Goal: Transaction & Acquisition: Book appointment/travel/reservation

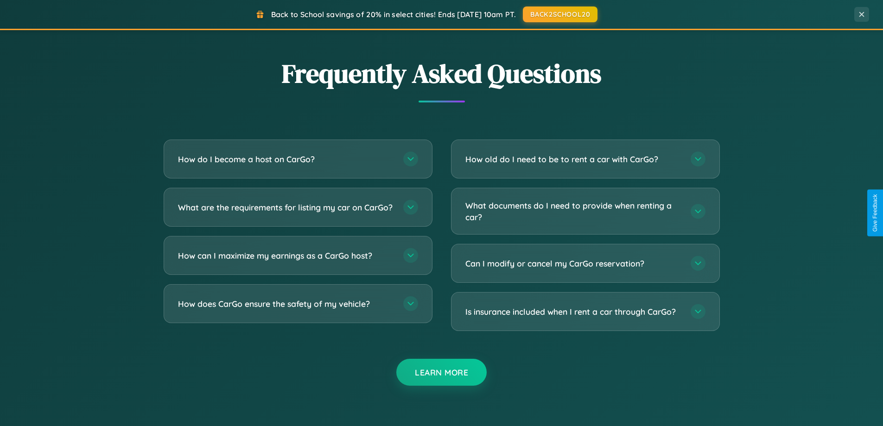
scroll to position [1783, 0]
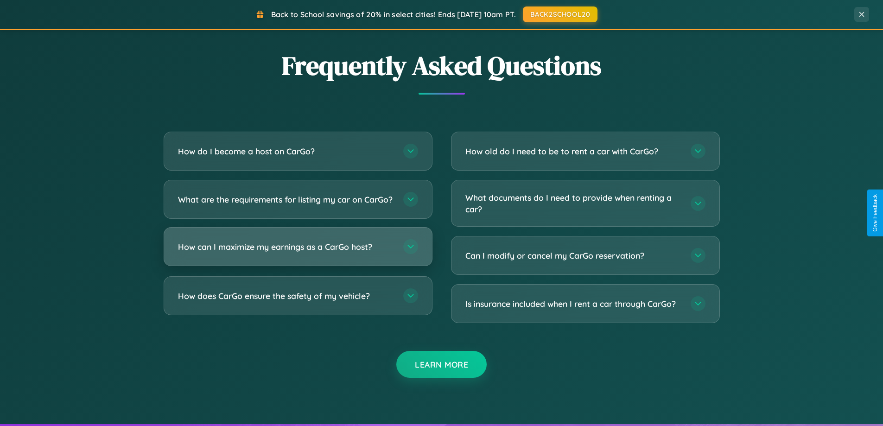
click at [298, 253] on h3 "How can I maximize my earnings as a CarGo host?" at bounding box center [286, 247] width 216 height 12
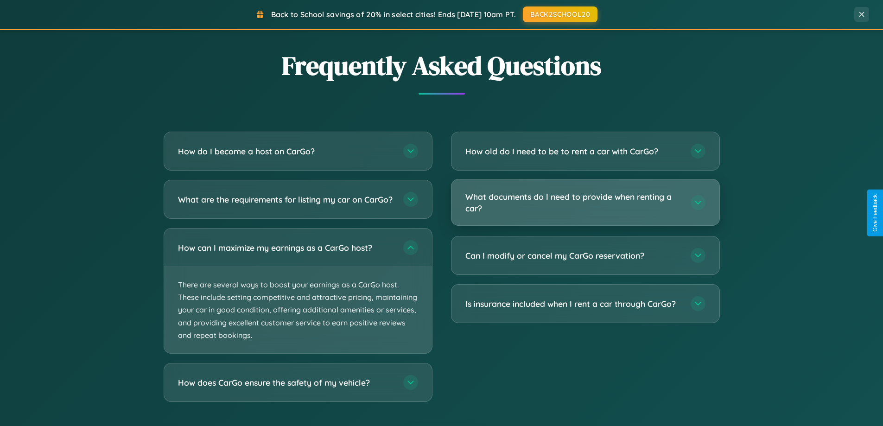
click at [585, 203] on h3 "What documents do I need to provide when renting a car?" at bounding box center [573, 202] width 216 height 23
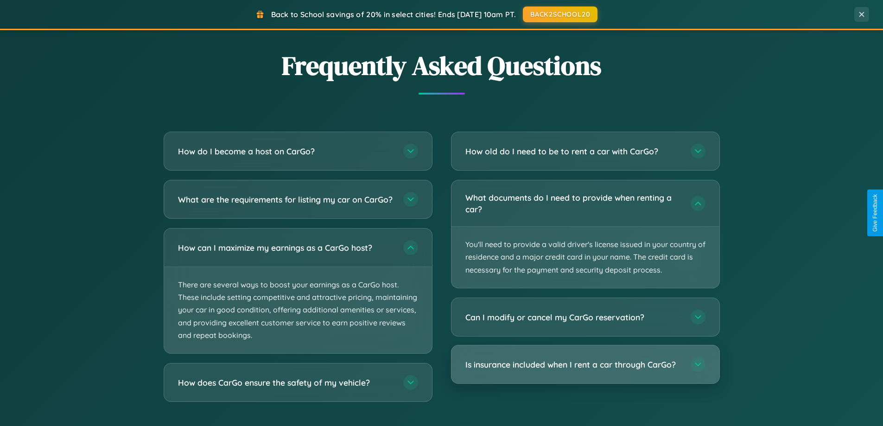
click at [585, 364] on h3 "Is insurance included when I rent a car through CarGo?" at bounding box center [573, 365] width 216 height 12
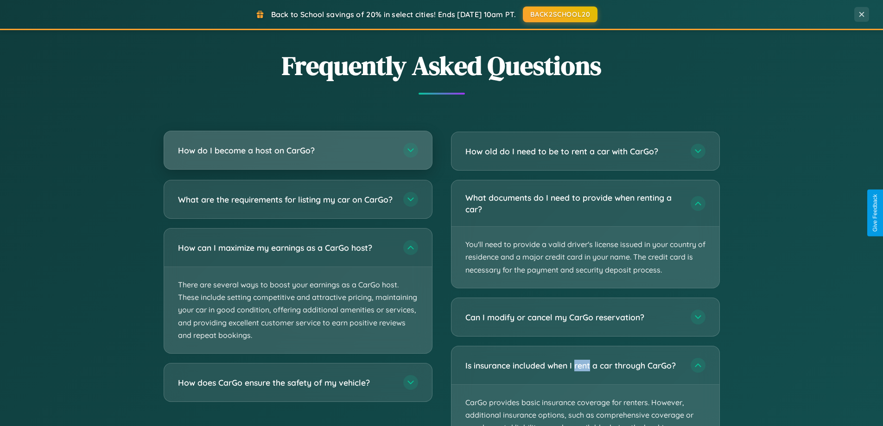
click at [298, 151] on h3 "How do I become a host on CarGo?" at bounding box center [286, 151] width 216 height 12
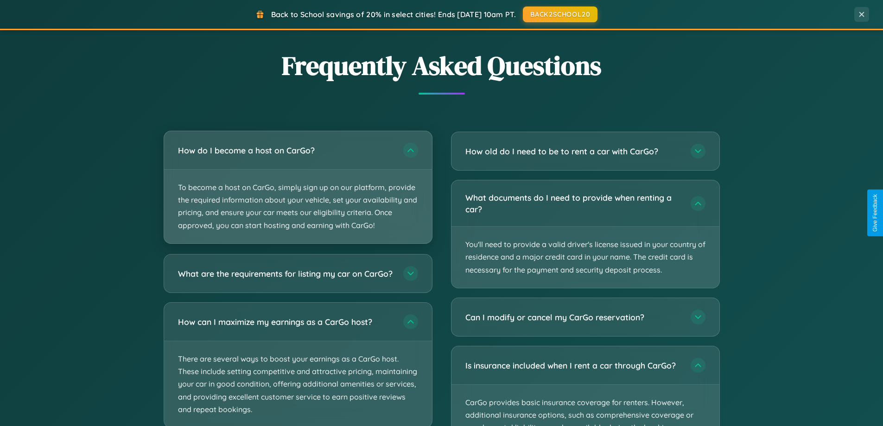
click at [298, 187] on p "To become a host on CarGo, simply sign up on our platform, provide the required…" at bounding box center [298, 207] width 268 height 74
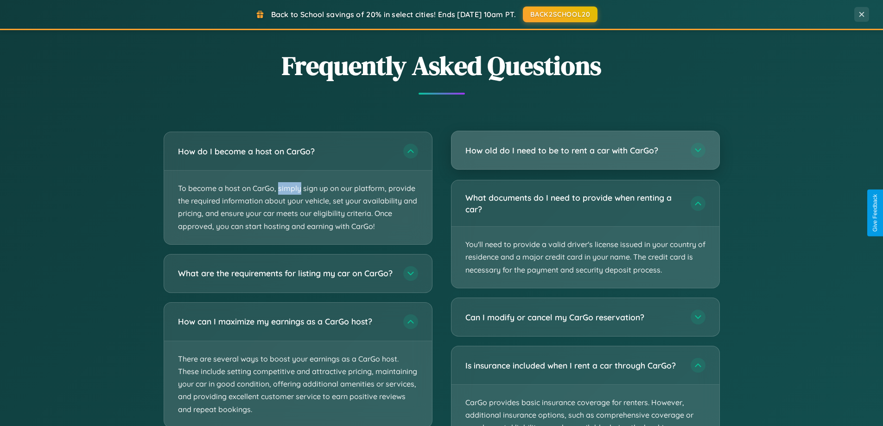
click at [585, 151] on h3 "How old do I need to be to rent a car with CarGo?" at bounding box center [573, 151] width 216 height 12
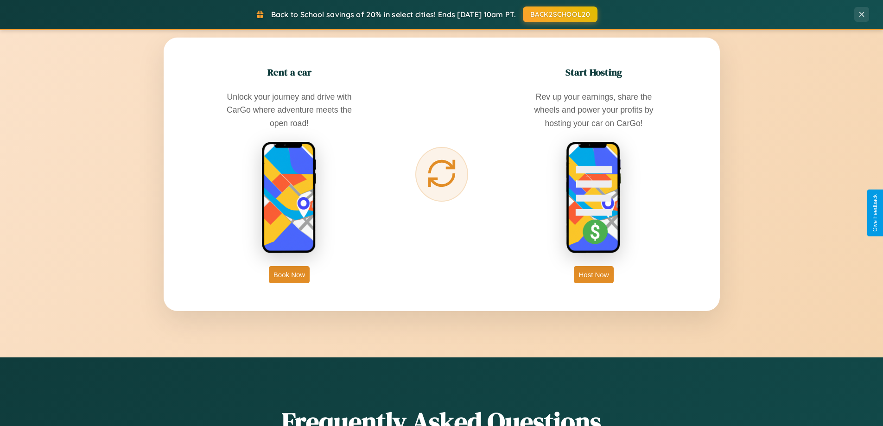
scroll to position [0, 0]
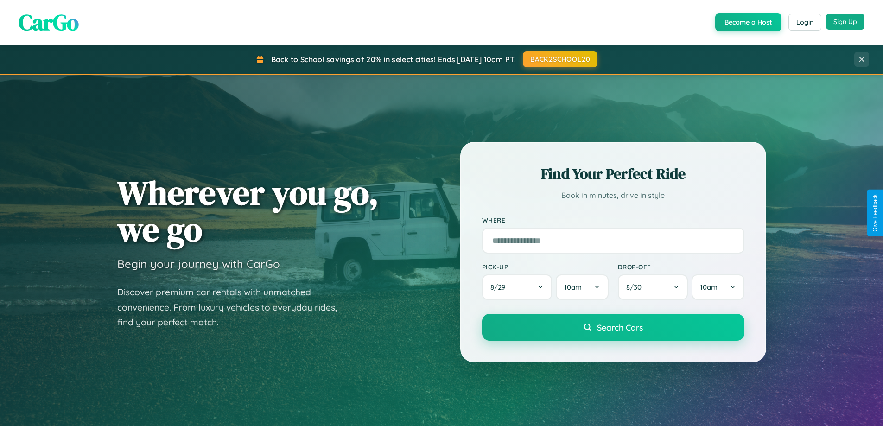
click at [845, 22] on button "Sign Up" at bounding box center [845, 22] width 38 height 16
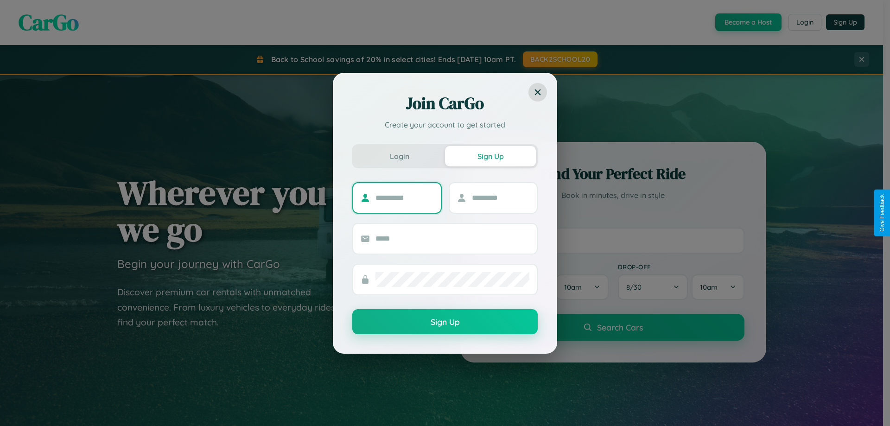
click at [404, 197] on input "text" at bounding box center [404, 197] width 58 height 15
type input "*******"
click at [500, 197] on input "text" at bounding box center [501, 197] width 58 height 15
type input "******"
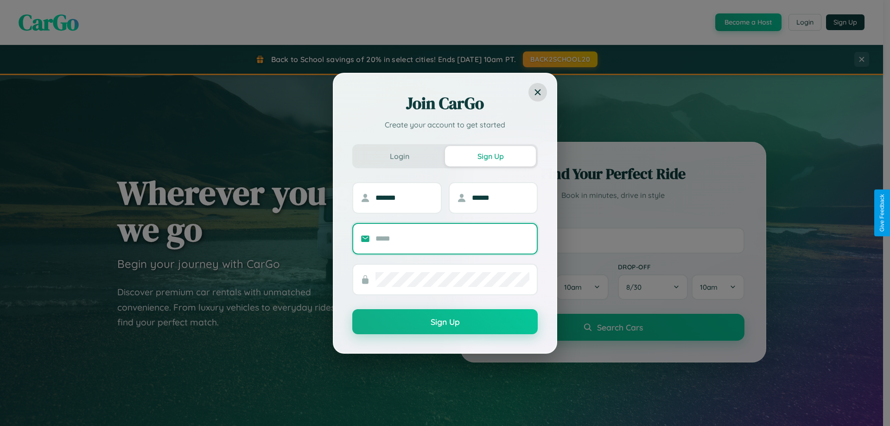
click at [452, 238] on input "text" at bounding box center [452, 238] width 154 height 15
type input "**********"
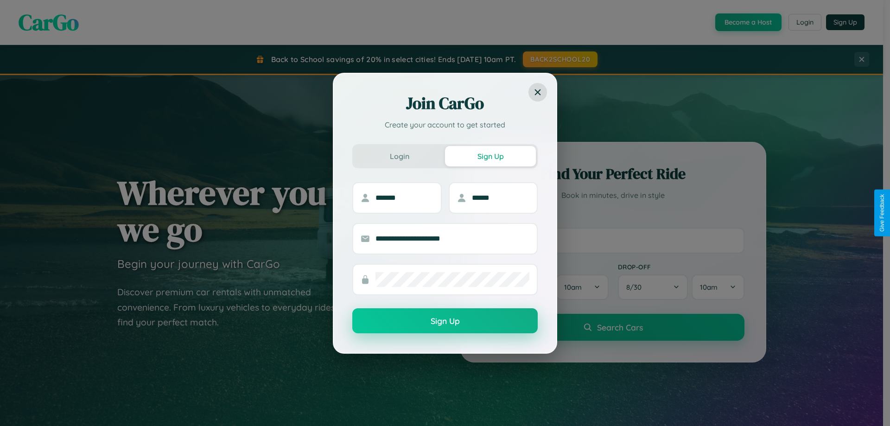
click at [445, 321] on button "Sign Up" at bounding box center [444, 320] width 185 height 25
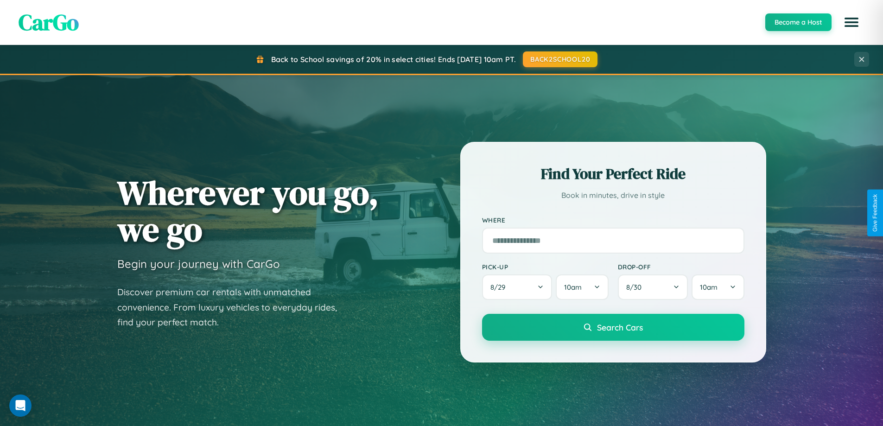
scroll to position [638, 0]
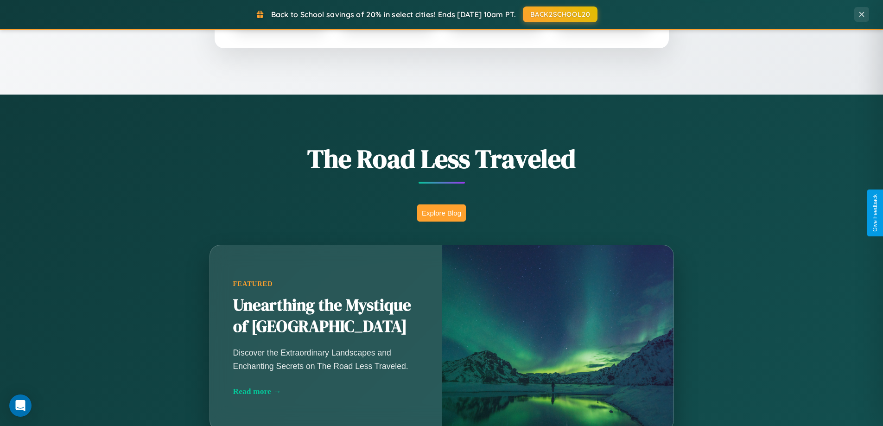
click at [441, 213] on button "Explore Blog" at bounding box center [441, 212] width 49 height 17
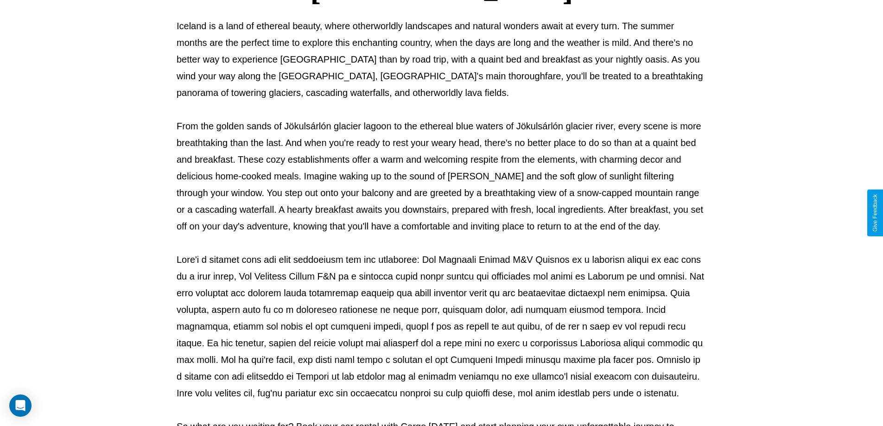
scroll to position [300, 0]
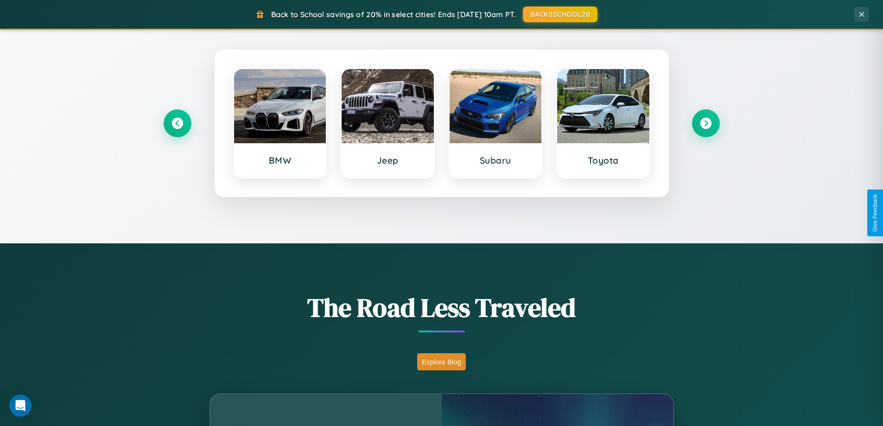
scroll to position [399, 0]
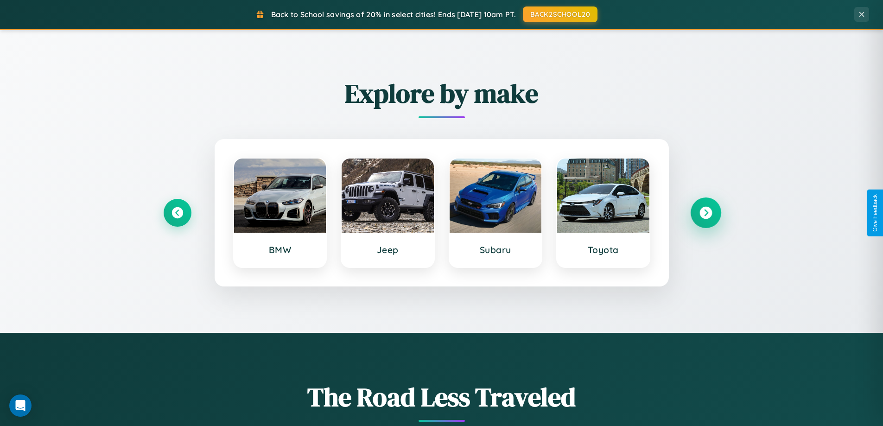
click at [705, 213] on icon at bounding box center [705, 213] width 13 height 13
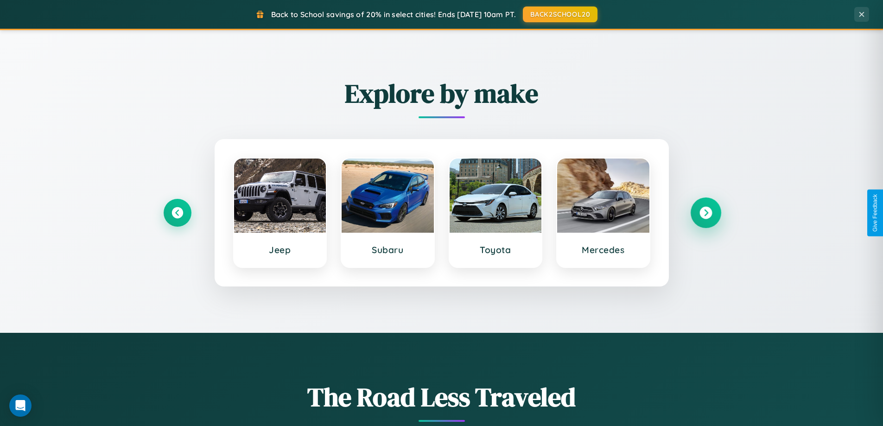
click at [705, 213] on icon at bounding box center [705, 213] width 13 height 13
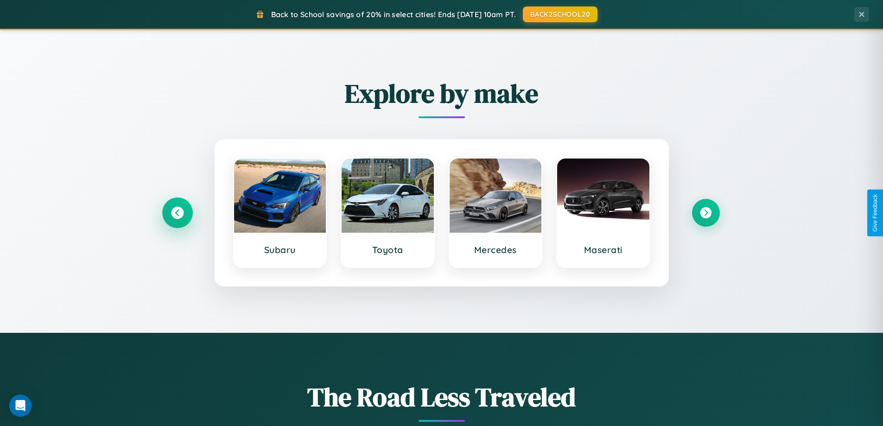
click at [177, 213] on icon at bounding box center [177, 213] width 13 height 13
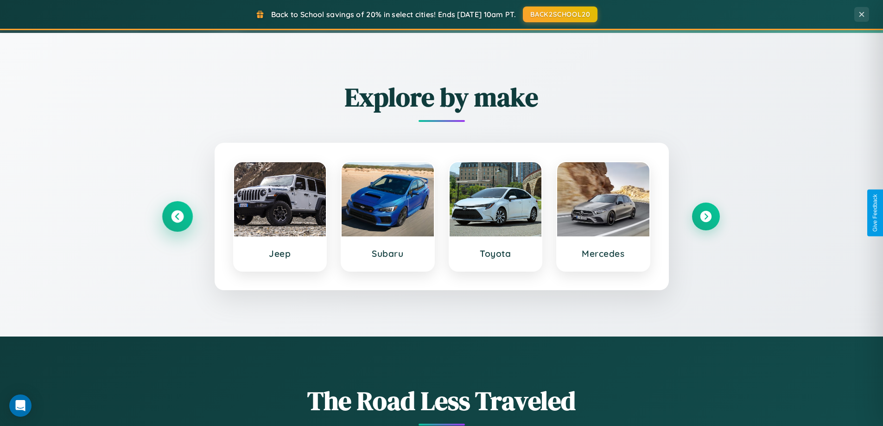
scroll to position [27, 0]
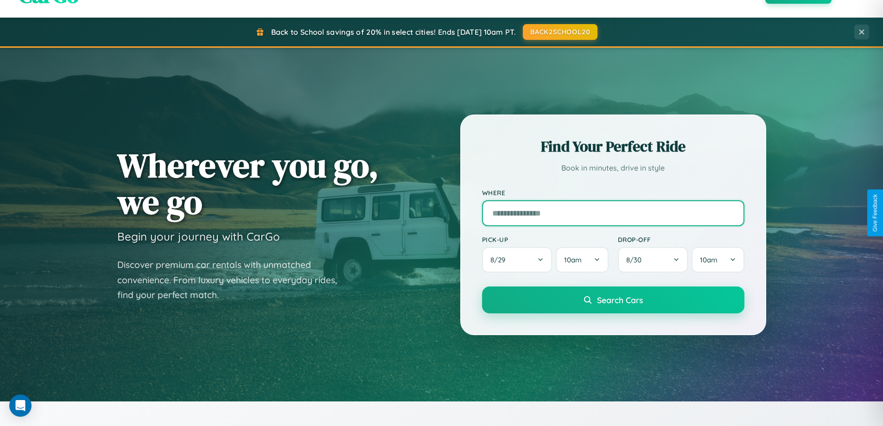
click at [613, 213] on input "text" at bounding box center [613, 213] width 262 height 26
type input "******"
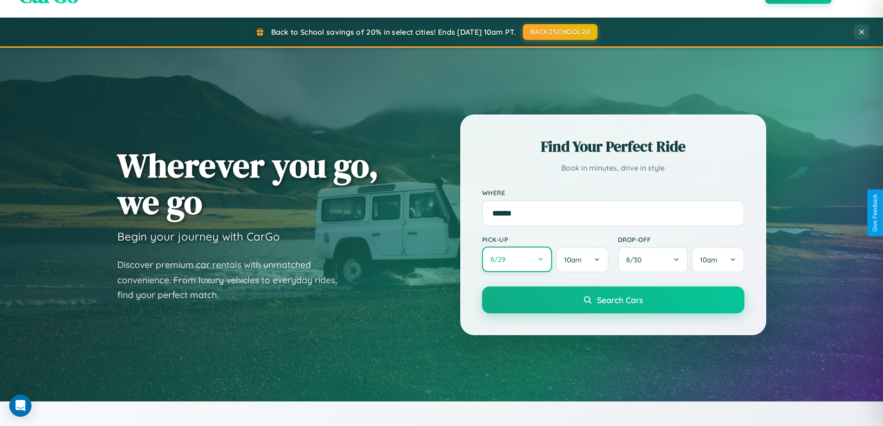
click at [517, 260] on button "8 / 29" at bounding box center [517, 259] width 70 height 25
select select "*"
select select "****"
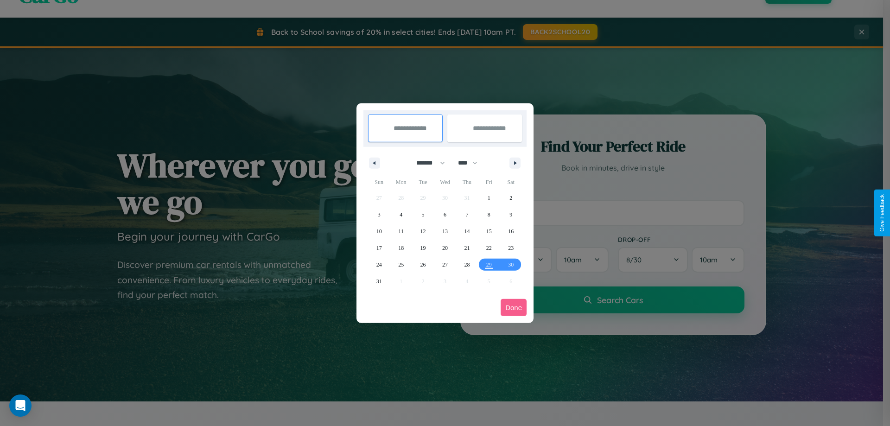
click at [426, 163] on select "******* ******** ***** ***** *** **** **** ****** ********* ******* ******** **…" at bounding box center [428, 162] width 39 height 15
select select "*"
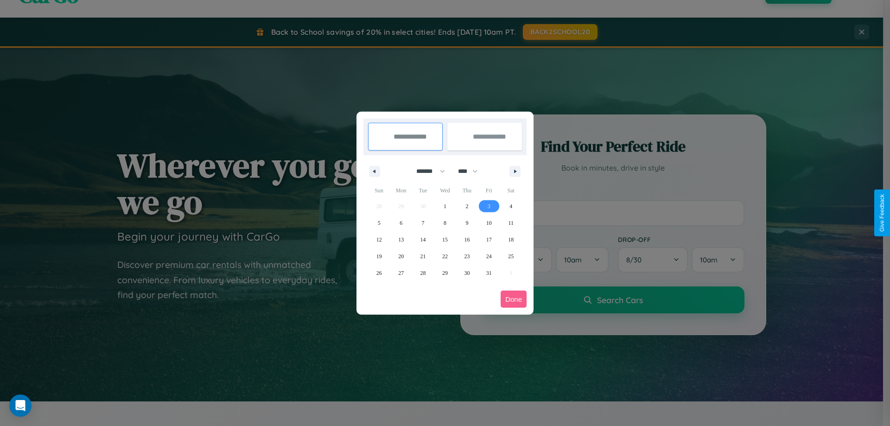
click at [488, 206] on span "3" at bounding box center [489, 206] width 3 height 17
type input "**********"
click at [423, 222] on span "7" at bounding box center [423, 223] width 3 height 17
type input "**********"
click at [513, 299] on button "Done" at bounding box center [514, 299] width 26 height 17
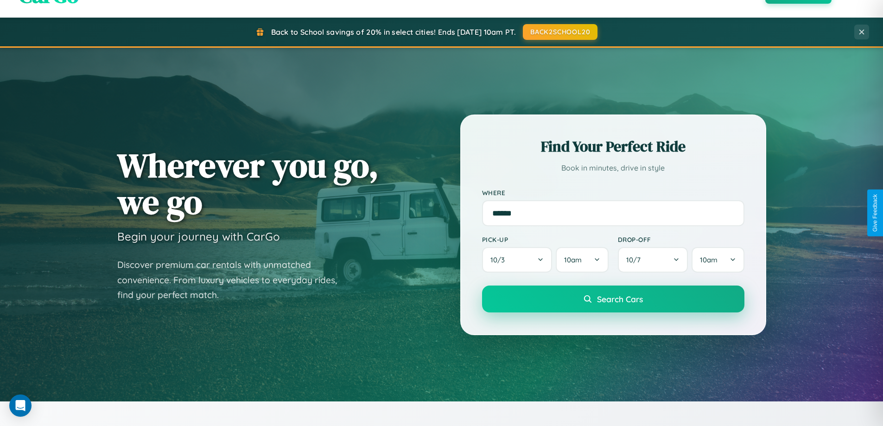
click at [613, 299] on span "Search Cars" at bounding box center [620, 299] width 46 height 10
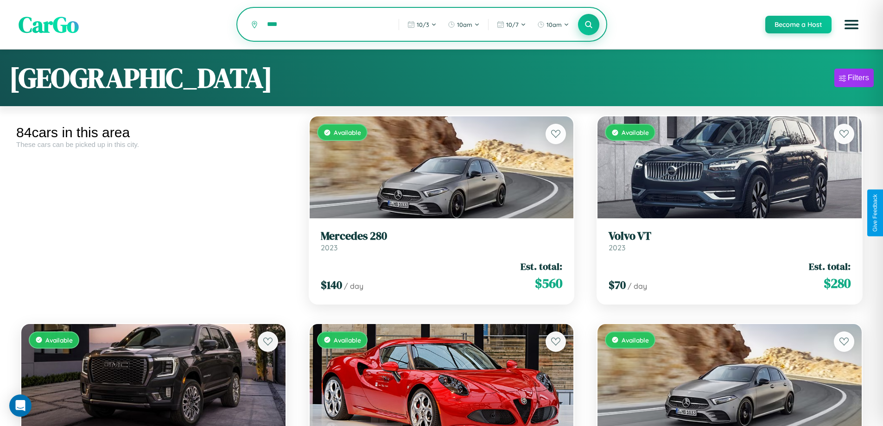
type input "****"
click at [588, 25] on icon at bounding box center [588, 24] width 9 height 9
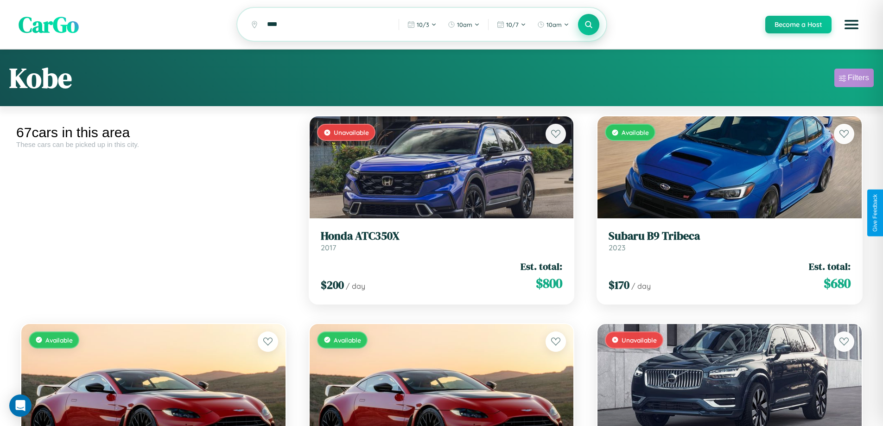
click at [854, 79] on div "Filters" at bounding box center [858, 77] width 21 height 9
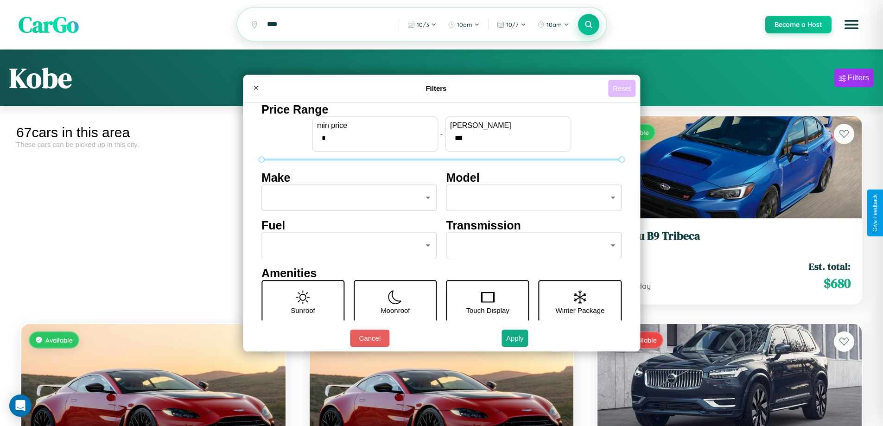
click at [623, 88] on button "Reset" at bounding box center [621, 88] width 27 height 17
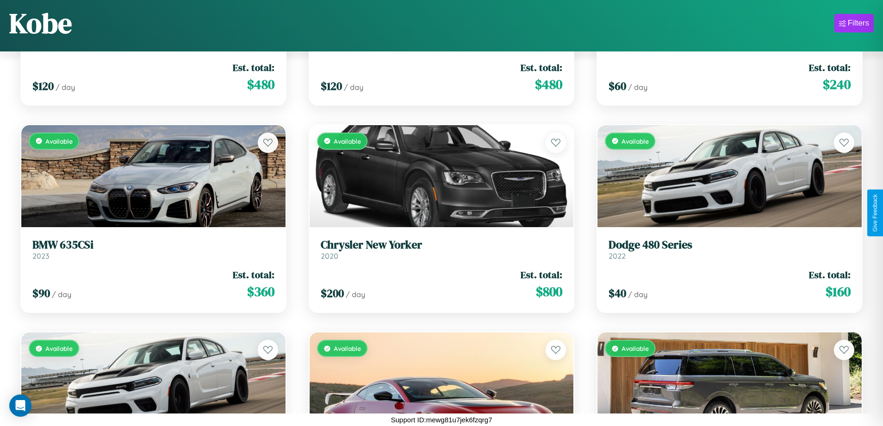
scroll to position [2621, 0]
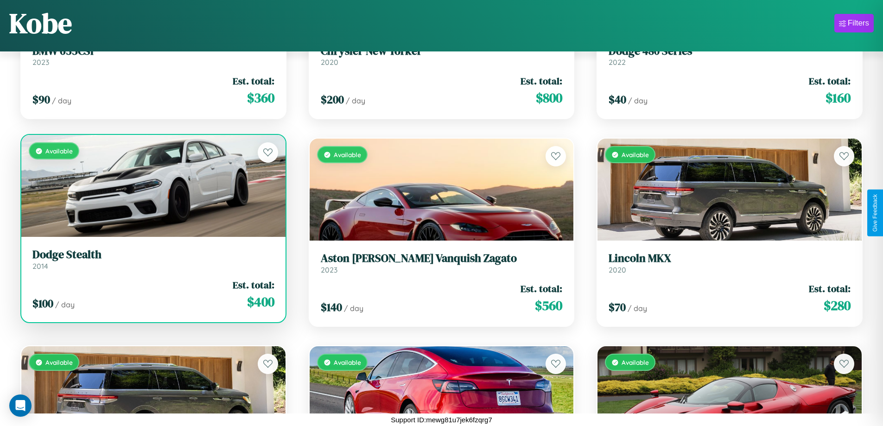
click at [152, 263] on link "Dodge Stealth 2014" at bounding box center [153, 259] width 242 height 23
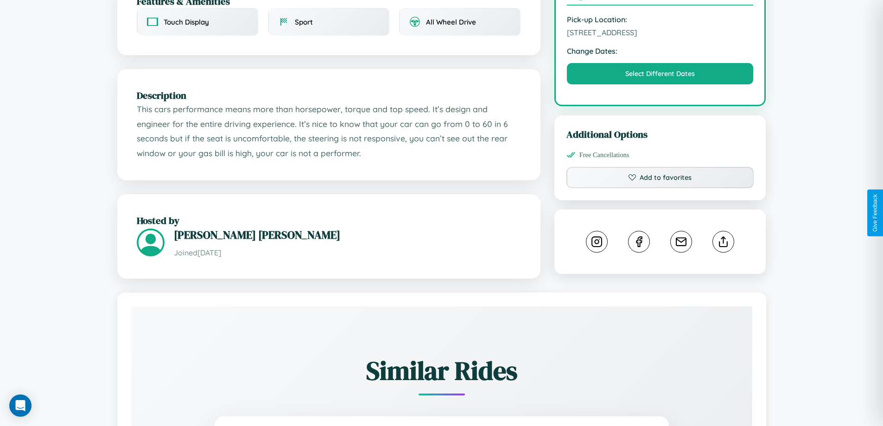
scroll to position [304, 0]
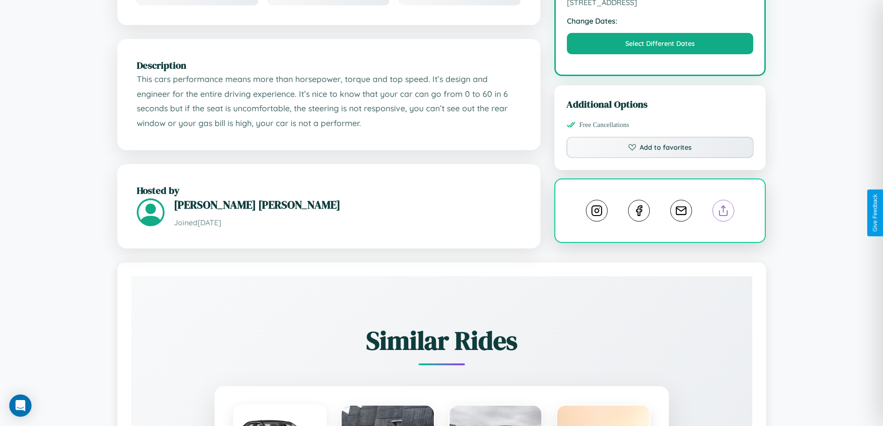
click at [723, 212] on line at bounding box center [723, 209] width 0 height 6
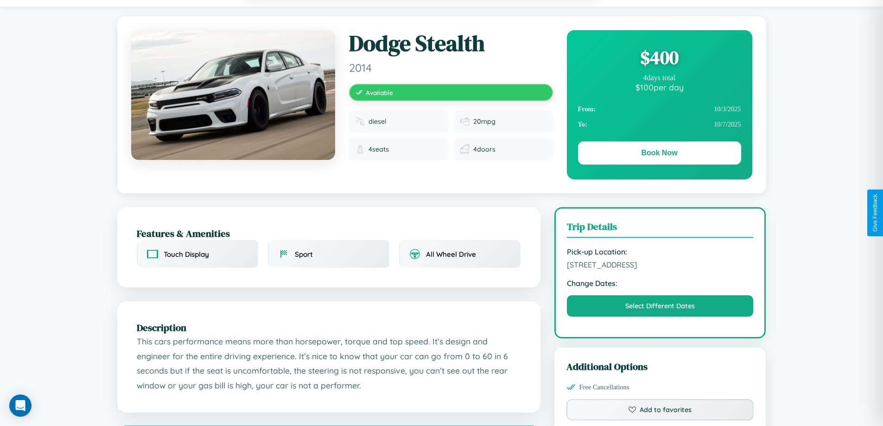
scroll to position [0, 0]
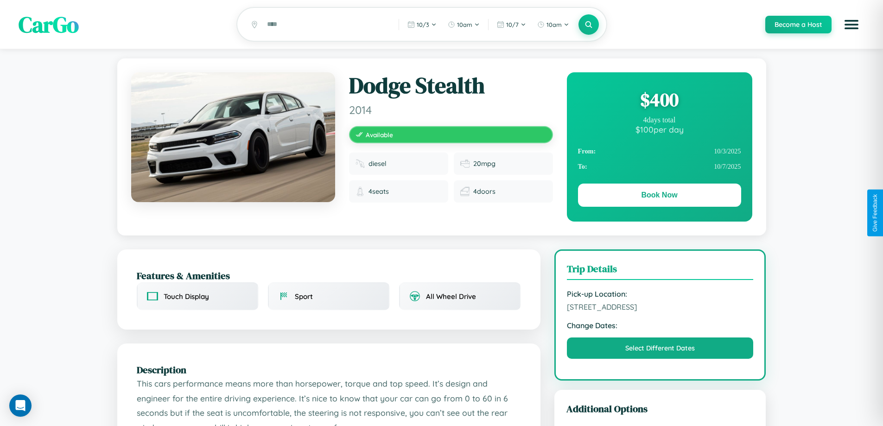
click at [659, 101] on div "$ 400" at bounding box center [659, 99] width 163 height 25
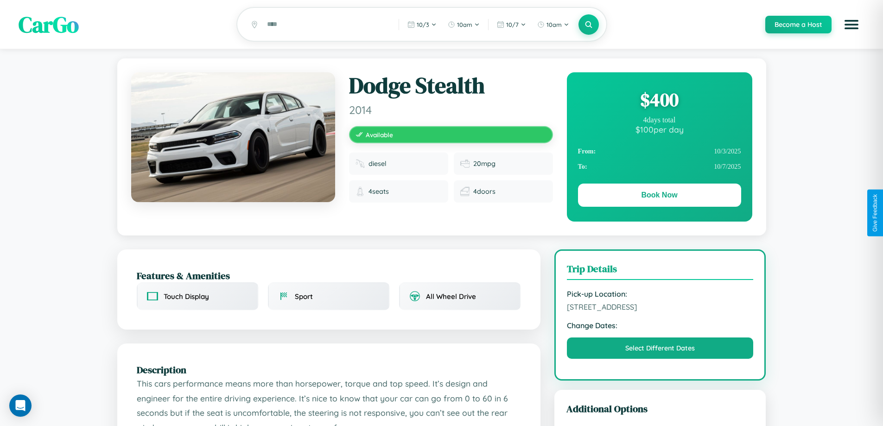
click at [659, 101] on div "$ 400" at bounding box center [659, 99] width 163 height 25
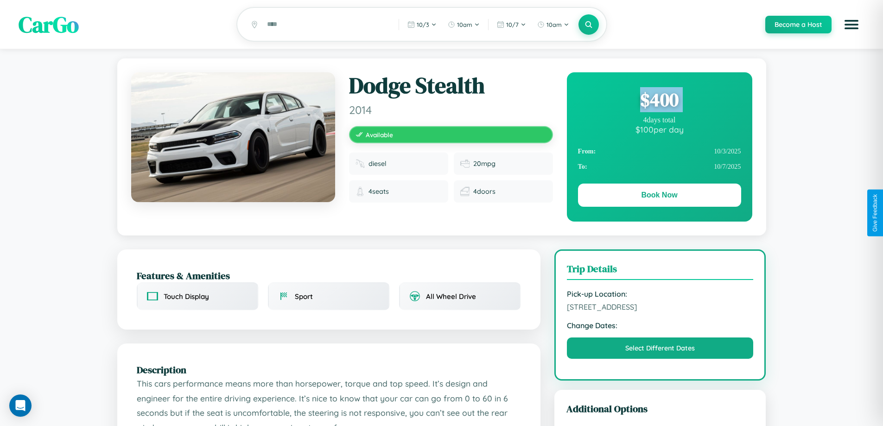
click at [659, 101] on div "$ 400" at bounding box center [659, 99] width 163 height 25
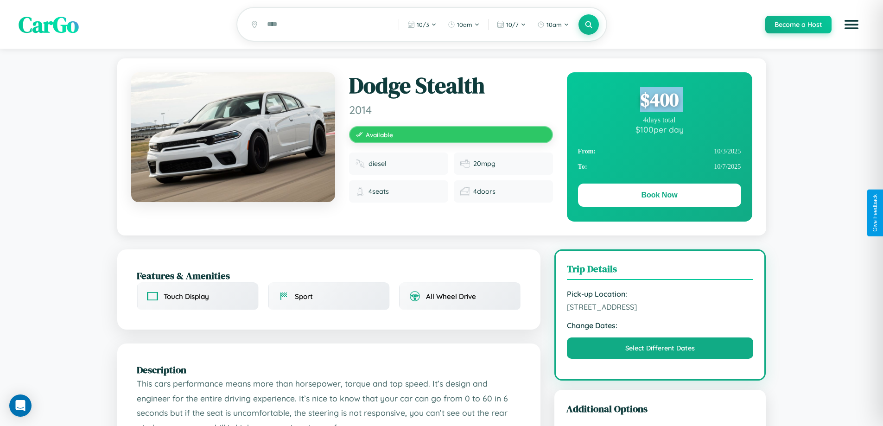
click at [659, 101] on div "$ 400" at bounding box center [659, 99] width 163 height 25
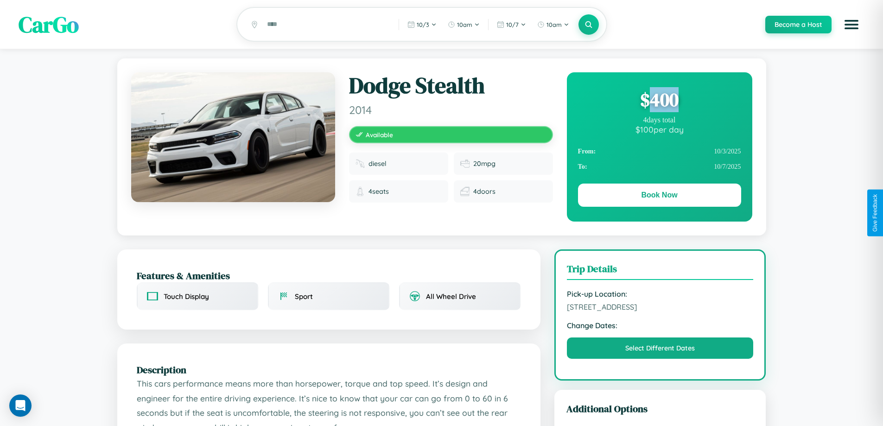
click at [659, 101] on div "$ 400" at bounding box center [659, 99] width 163 height 25
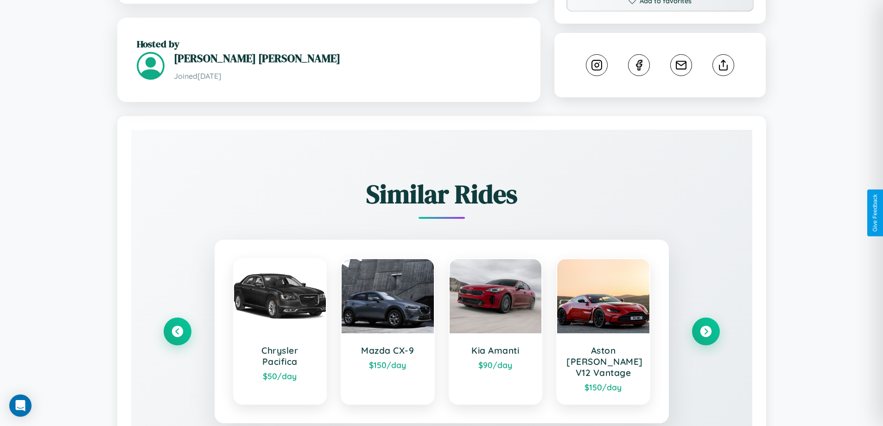
scroll to position [520, 0]
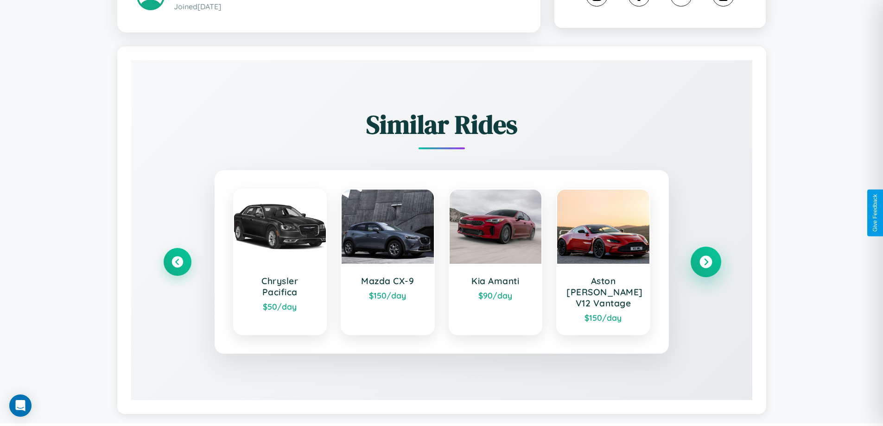
click at [705, 258] on icon at bounding box center [705, 262] width 13 height 13
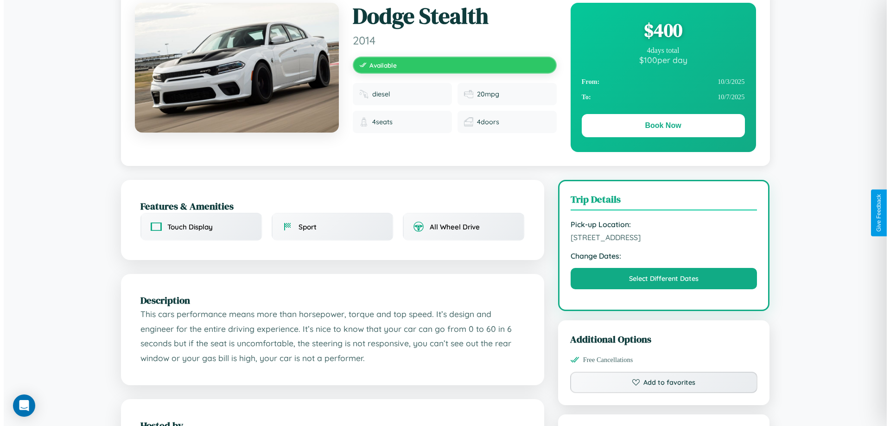
scroll to position [0, 0]
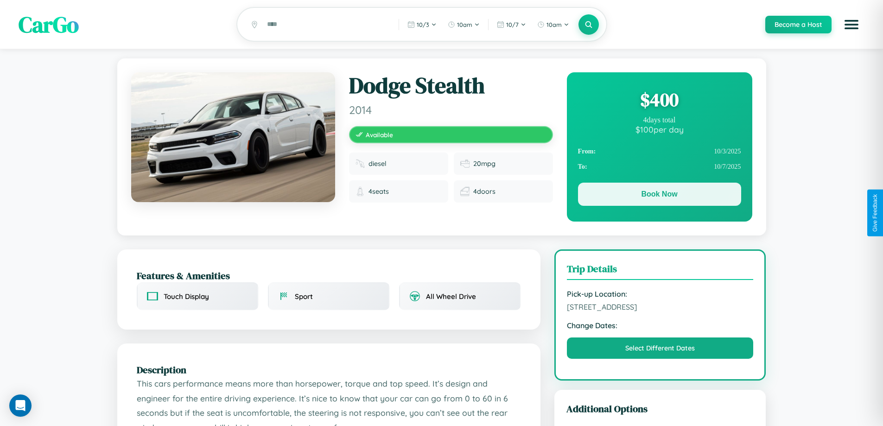
click at [659, 196] on button "Book Now" at bounding box center [659, 194] width 163 height 23
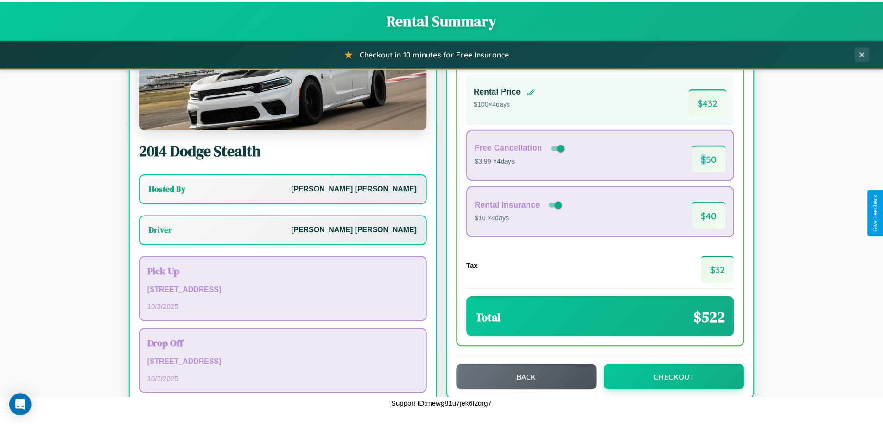
scroll to position [67, 0]
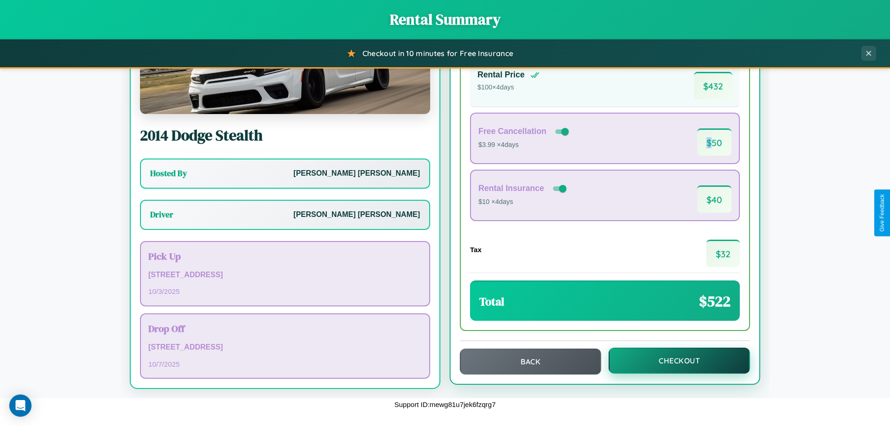
click at [673, 361] on button "Checkout" at bounding box center [679, 361] width 141 height 26
